Goal: Find contact information: Find contact information

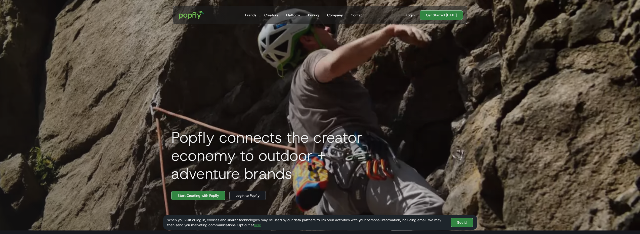
click at [334, 16] on div "Company" at bounding box center [335, 15] width 16 height 5
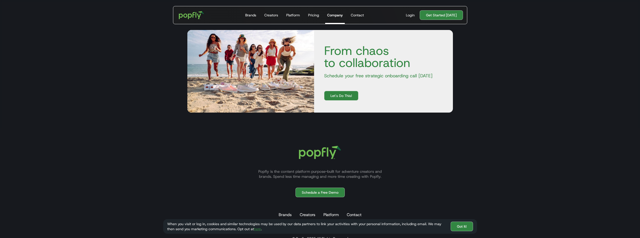
scroll to position [623, 0]
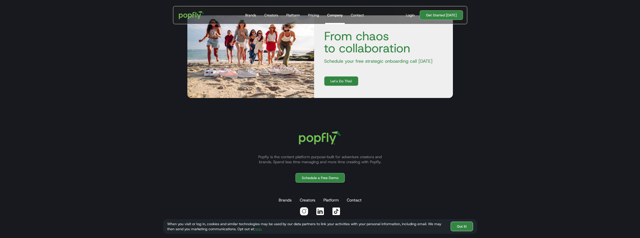
click at [466, 226] on link "Got It!" at bounding box center [462, 226] width 22 height 10
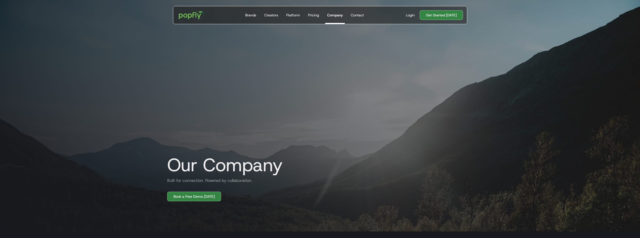
scroll to position [0, 0]
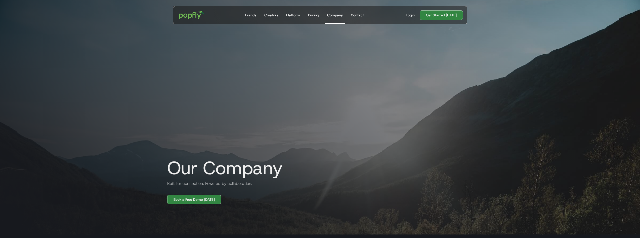
click at [360, 17] on div "Contact" at bounding box center [357, 15] width 13 height 5
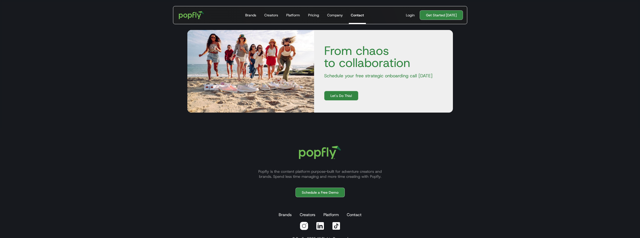
scroll to position [223, 0]
